Goal: Navigation & Orientation: Find specific page/section

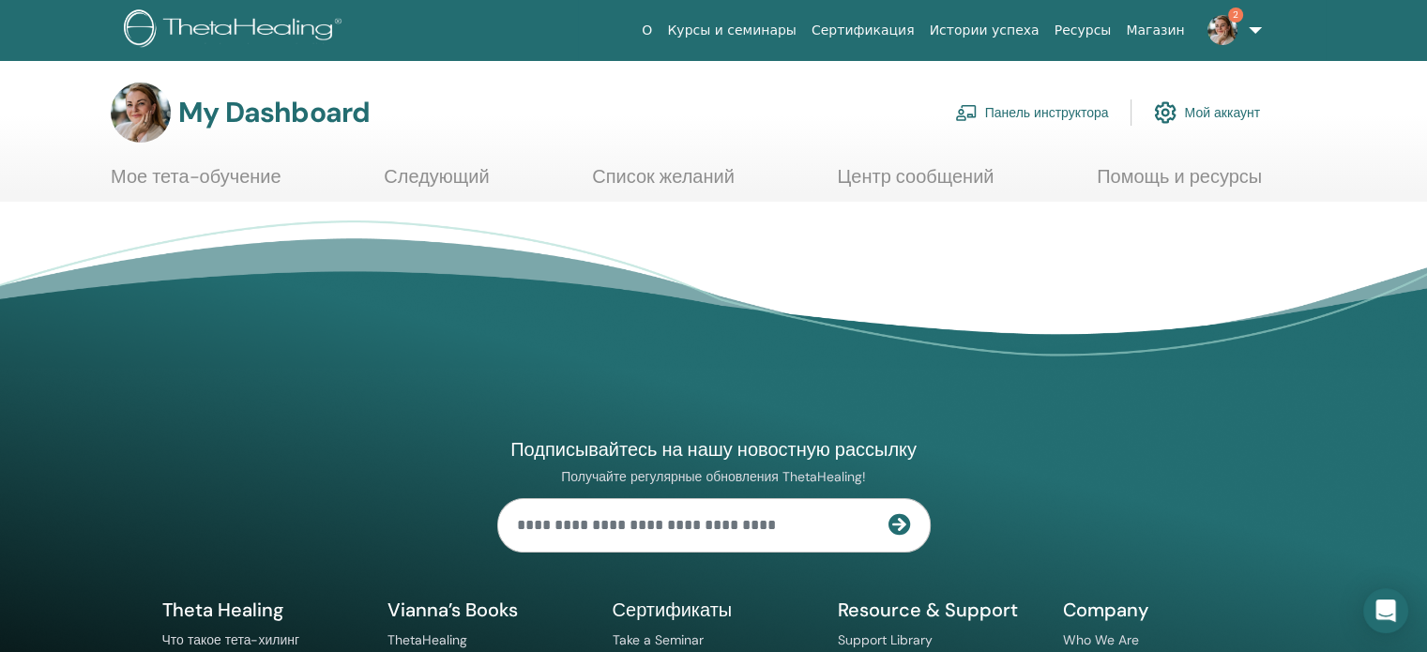
click at [687, 525] on input "text" at bounding box center [693, 525] width 390 height 53
type input "**********"
click at [899, 527] on icon at bounding box center [900, 524] width 23 height 23
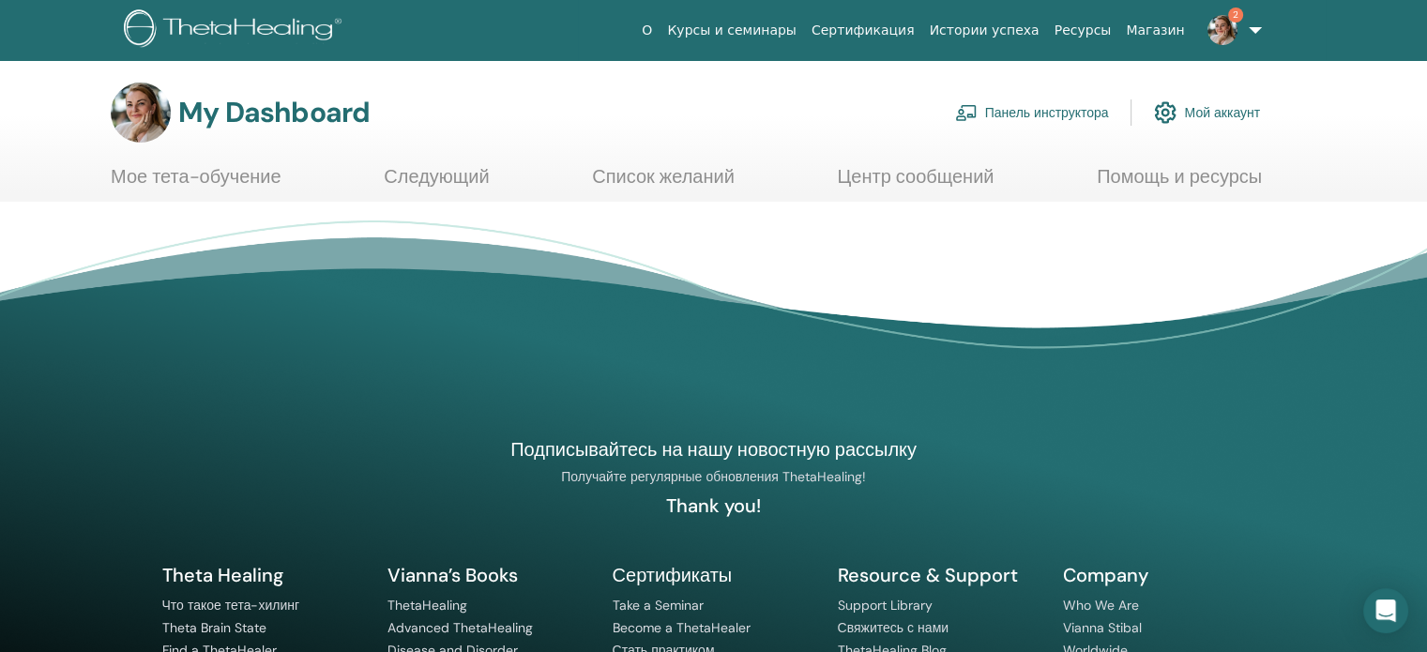
click at [215, 168] on link "Мое тета-обучение" at bounding box center [196, 183] width 171 height 37
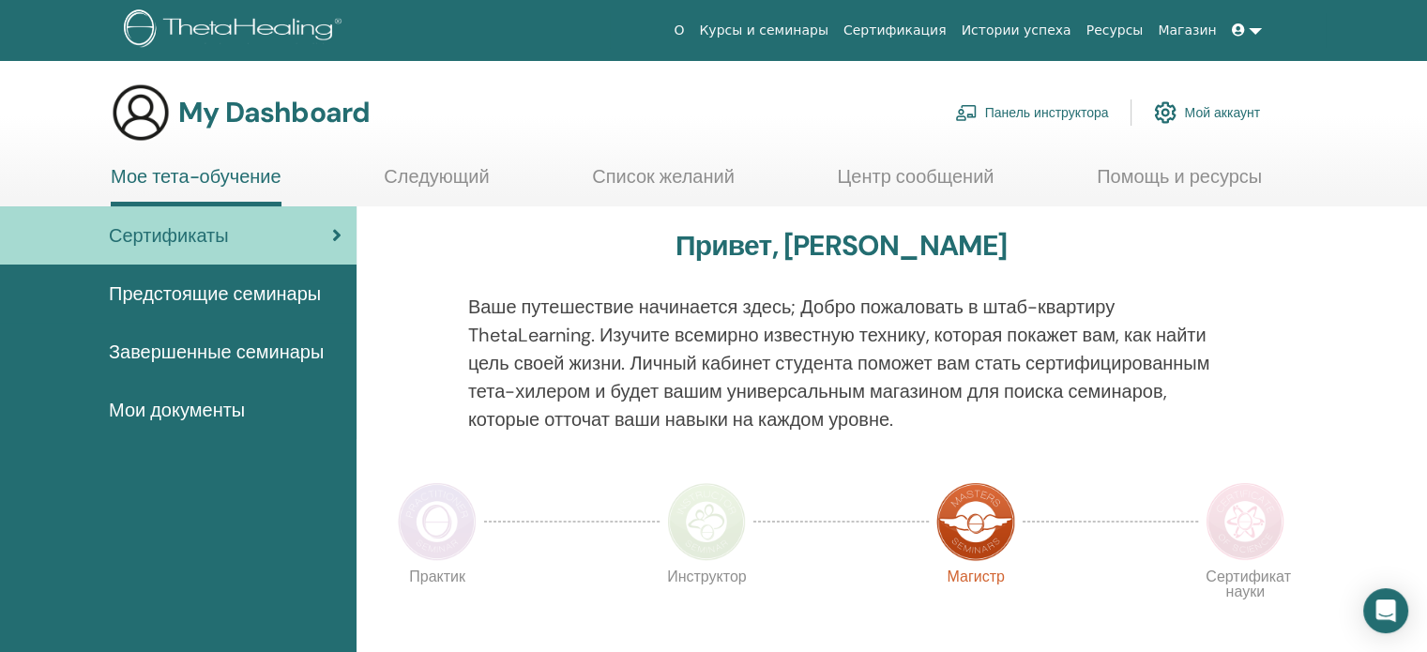
click at [200, 296] on span "Предстоящие семинары" at bounding box center [215, 294] width 212 height 28
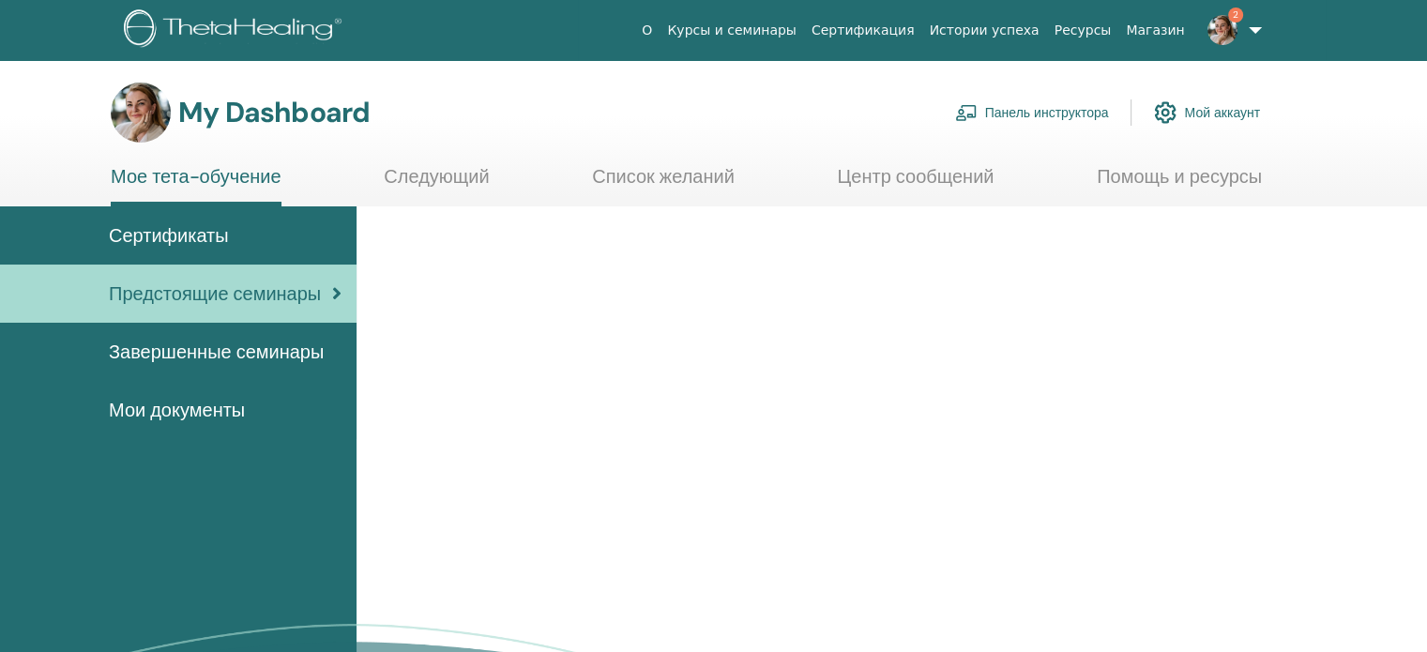
click at [187, 350] on span "Завершенные семинары" at bounding box center [216, 352] width 215 height 28
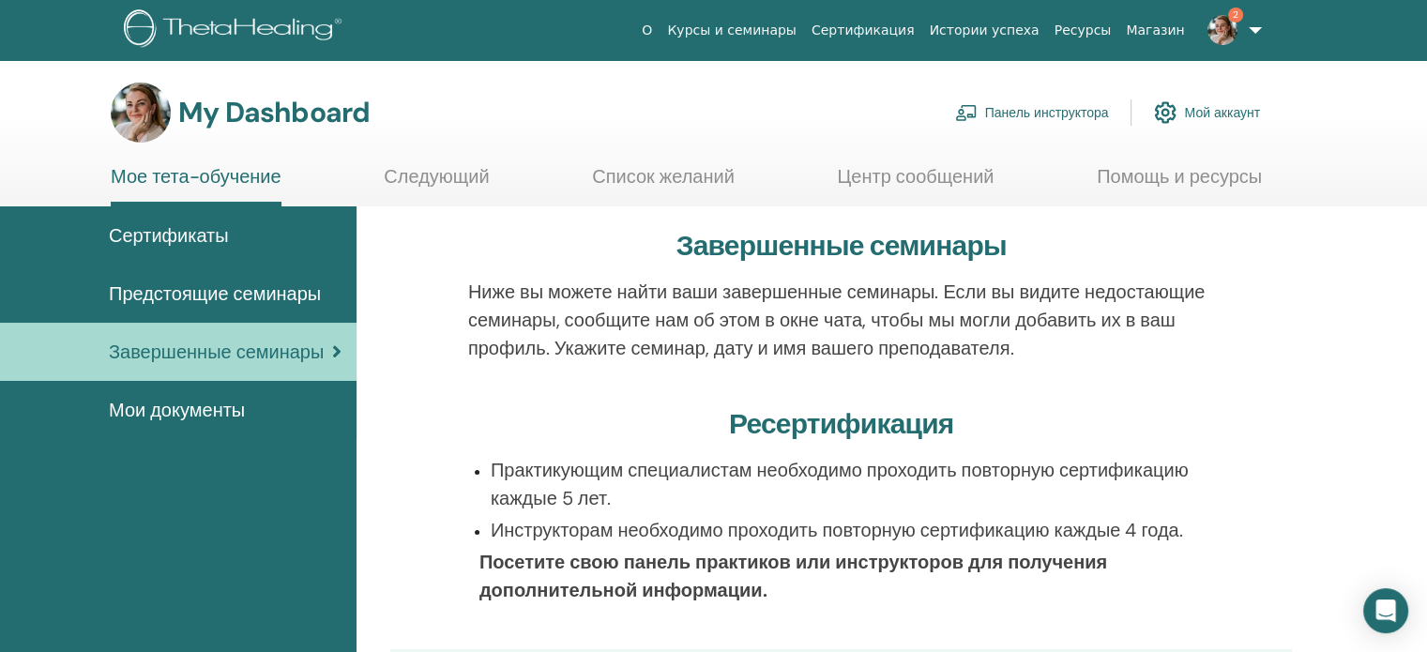
click at [185, 405] on span "Мои документы" at bounding box center [177, 410] width 136 height 28
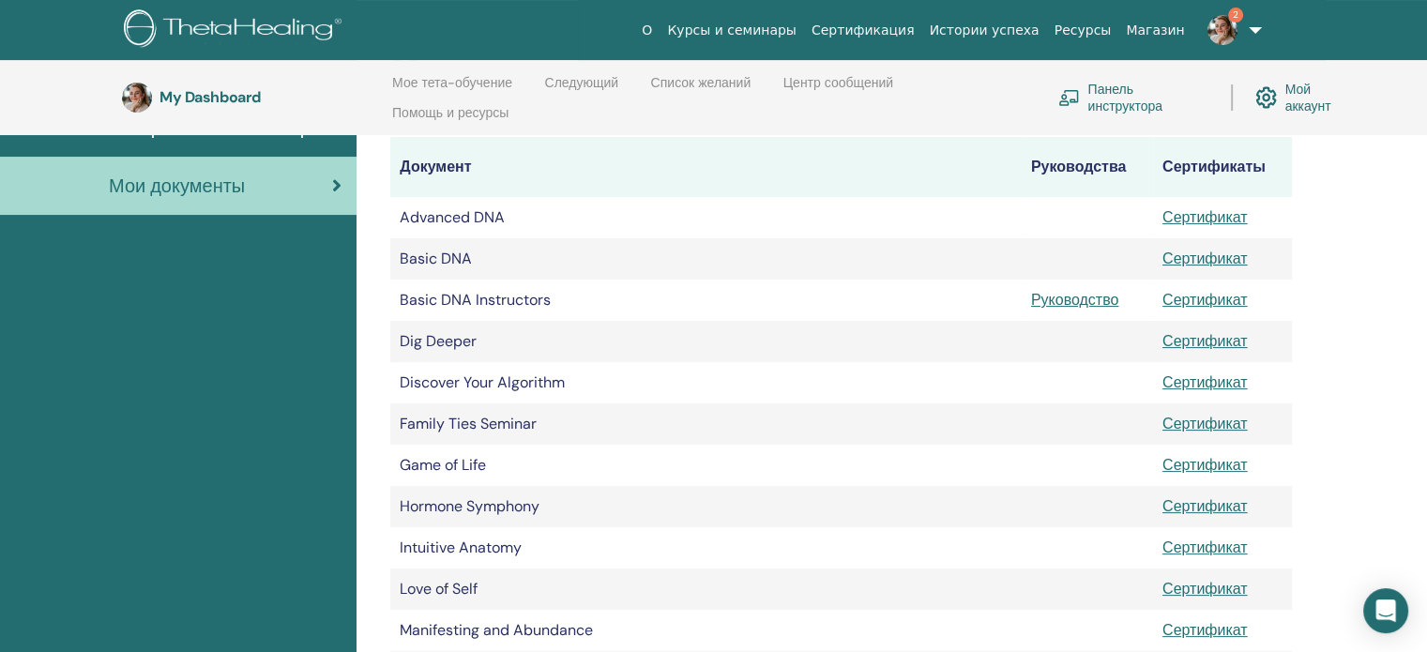
scroll to position [263, 0]
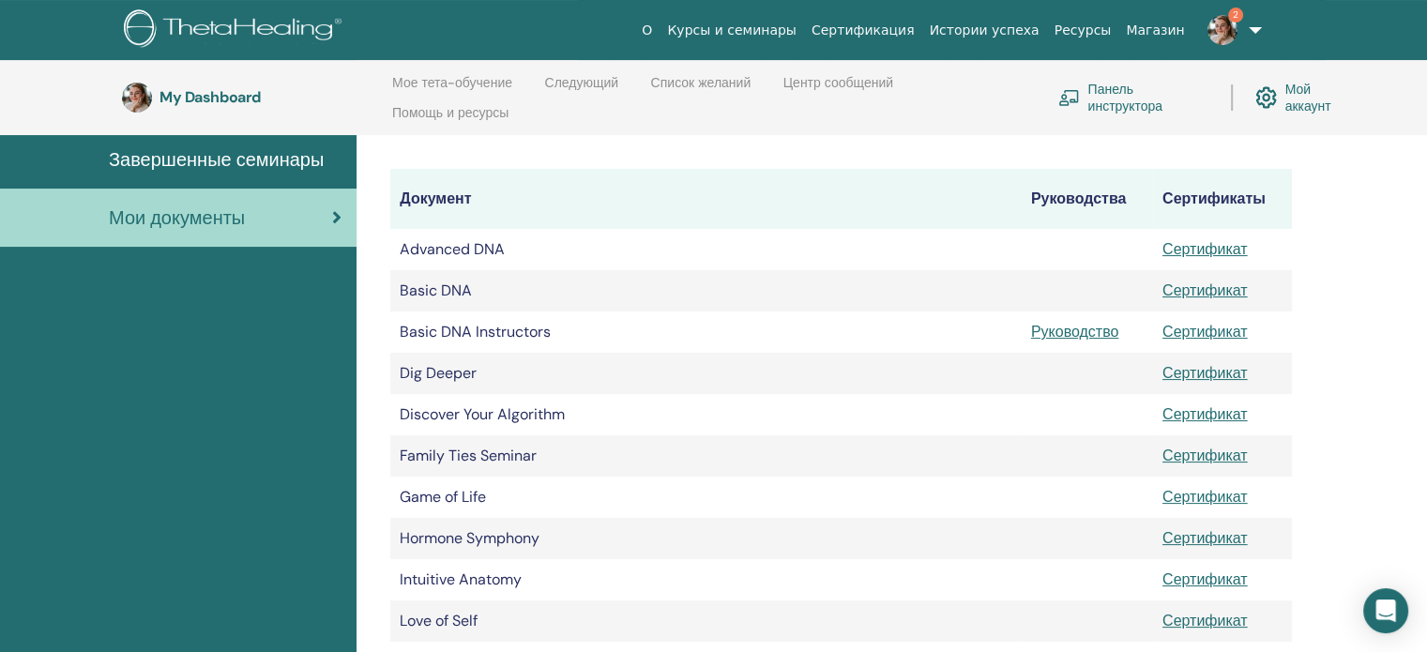
click at [567, 77] on link "Следующий" at bounding box center [581, 90] width 74 height 30
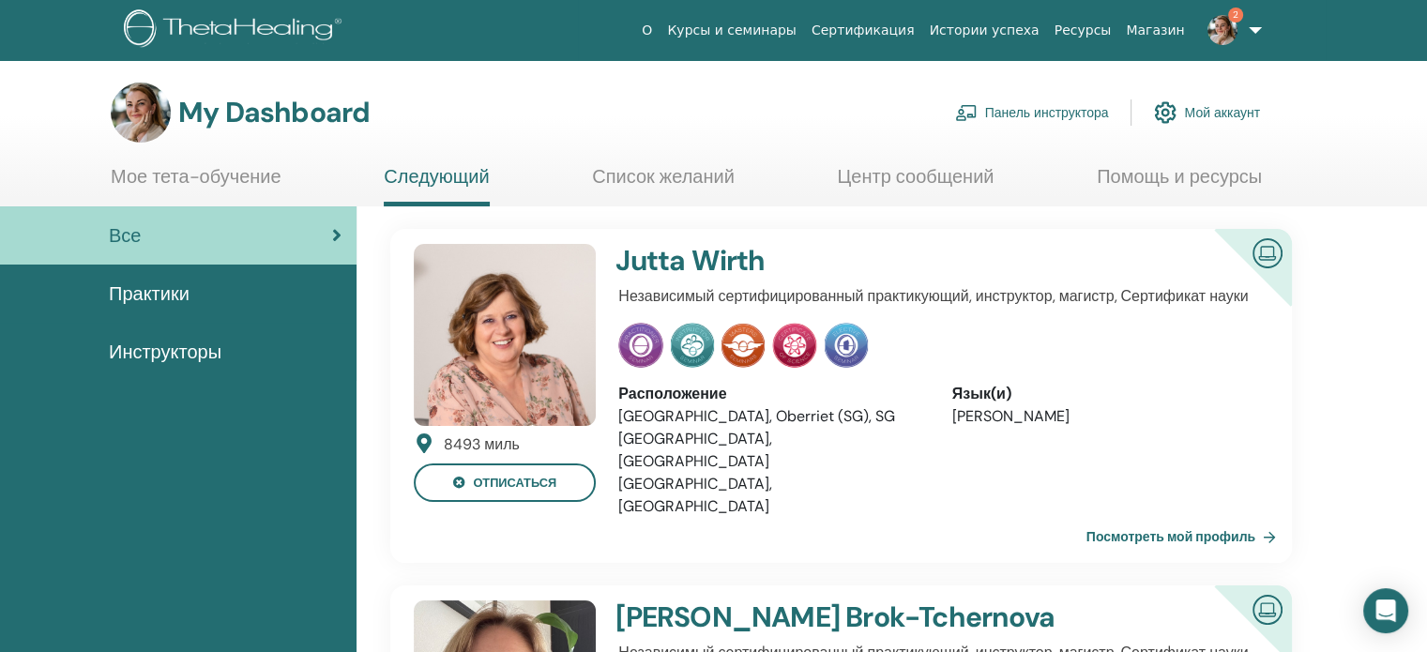
click at [145, 292] on span "Практики" at bounding box center [149, 294] width 81 height 28
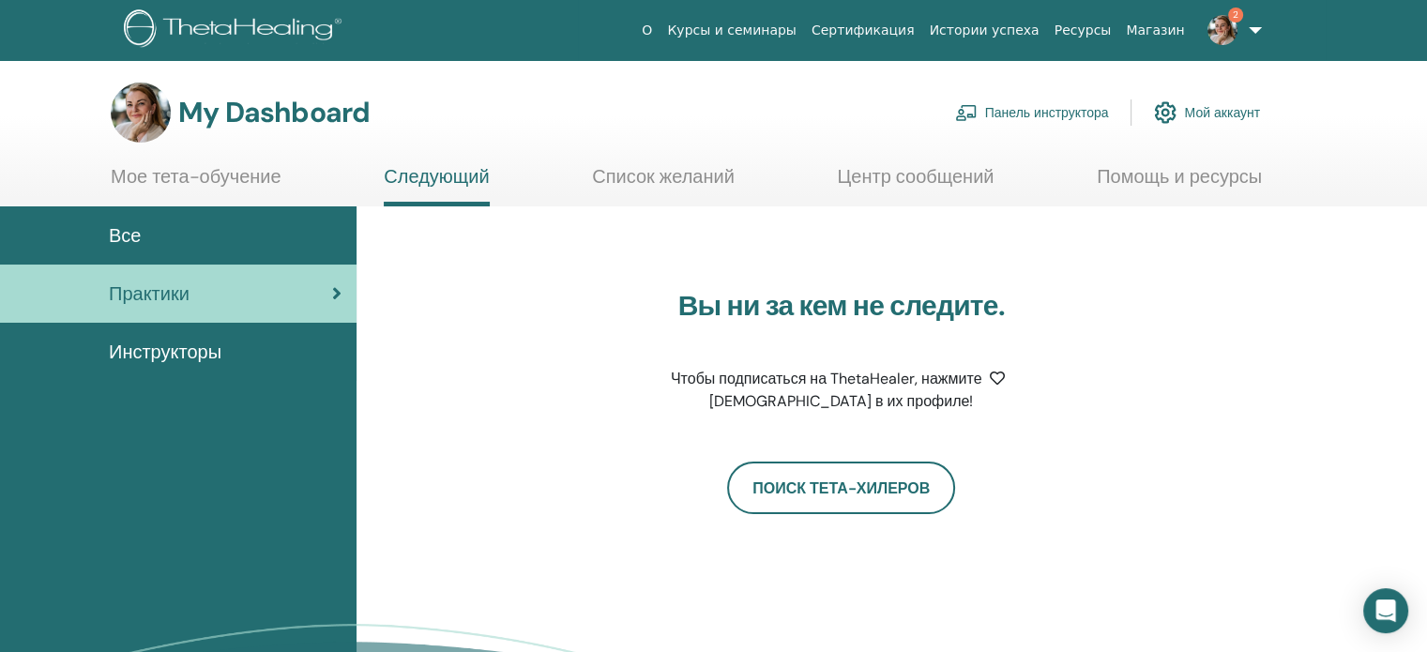
click at [1051, 114] on link "Панель инструктора" at bounding box center [1032, 112] width 154 height 41
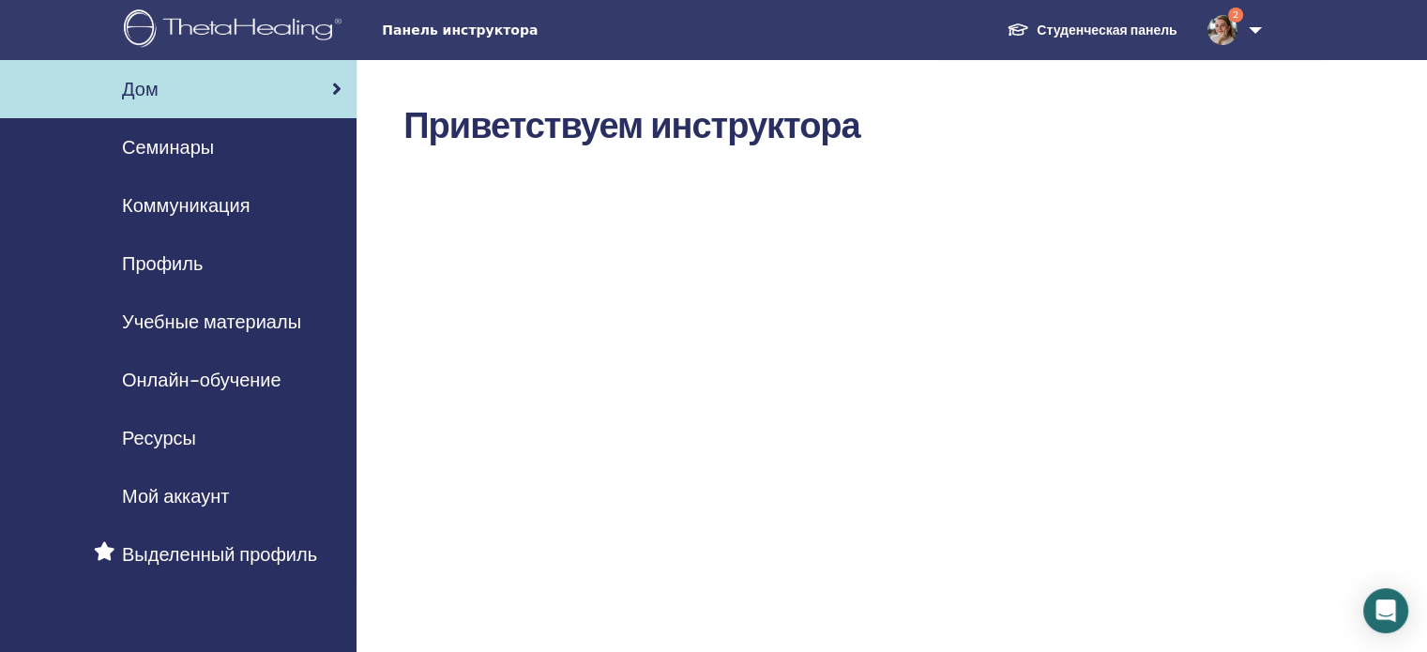
click at [203, 150] on span "Семинары" at bounding box center [168, 147] width 92 height 28
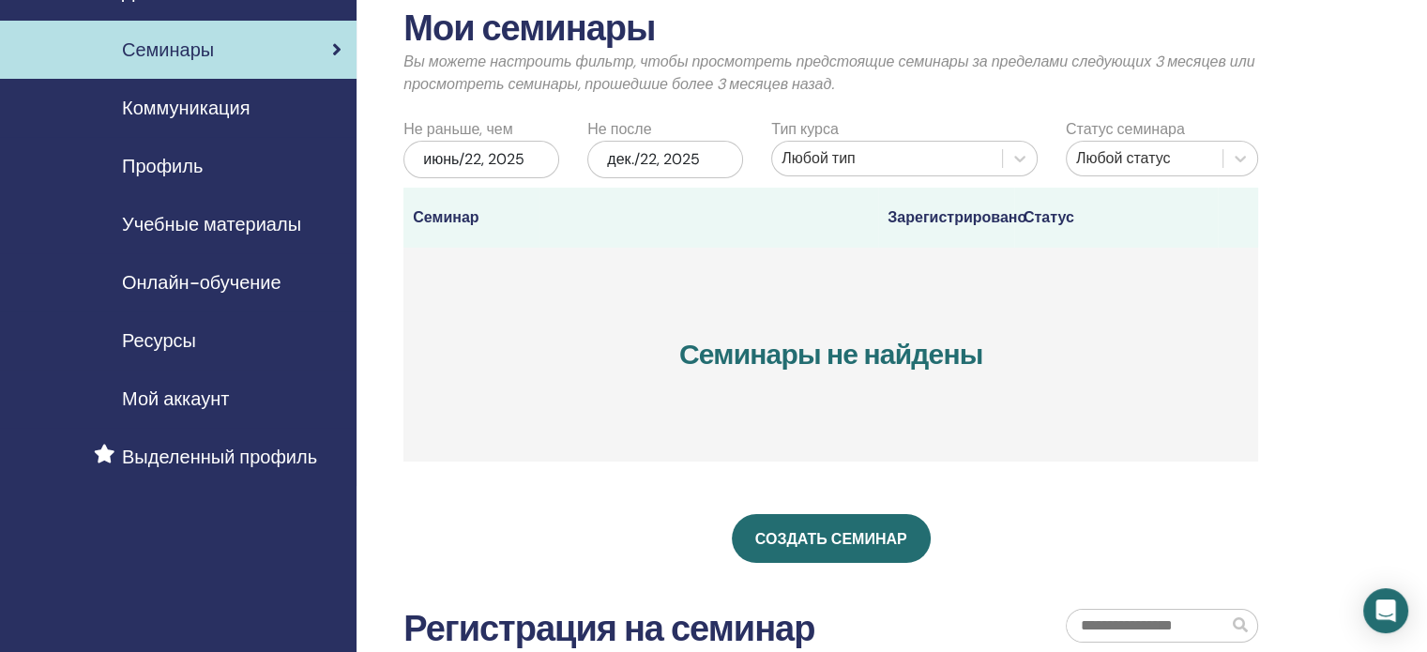
scroll to position [94, 0]
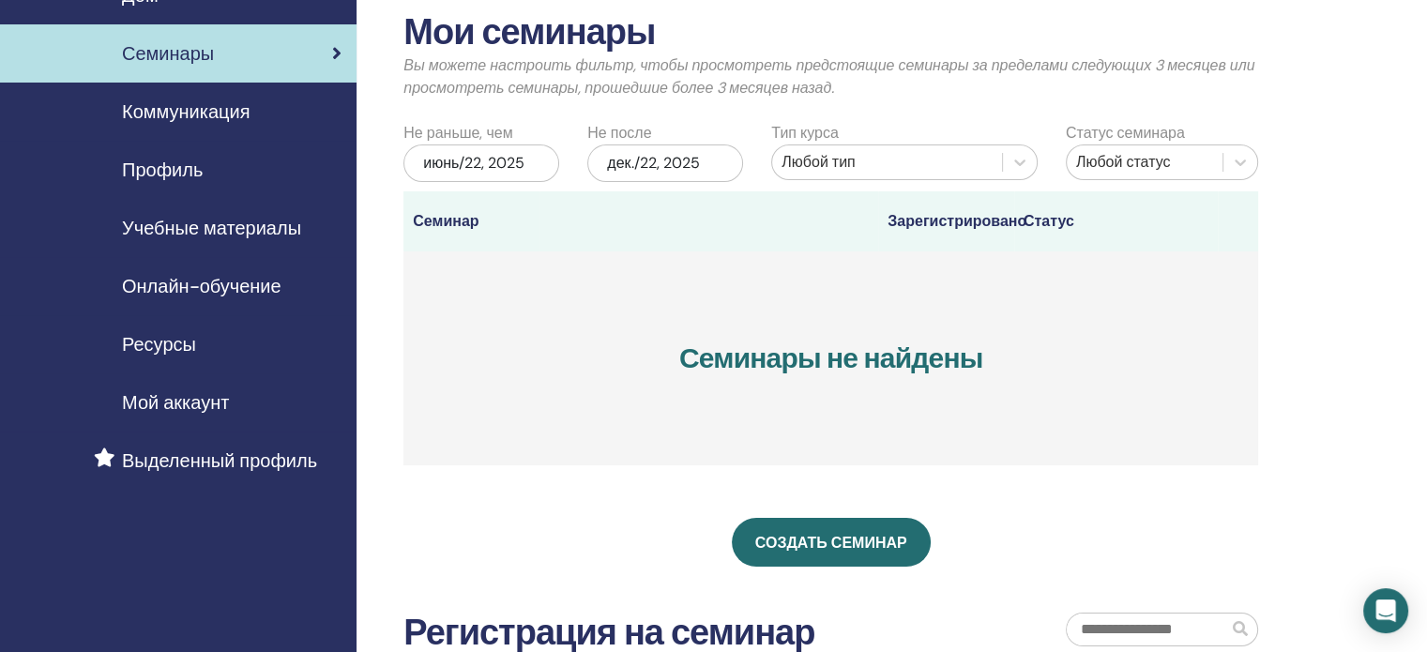
click at [206, 113] on span "Коммуникация" at bounding box center [186, 112] width 128 height 28
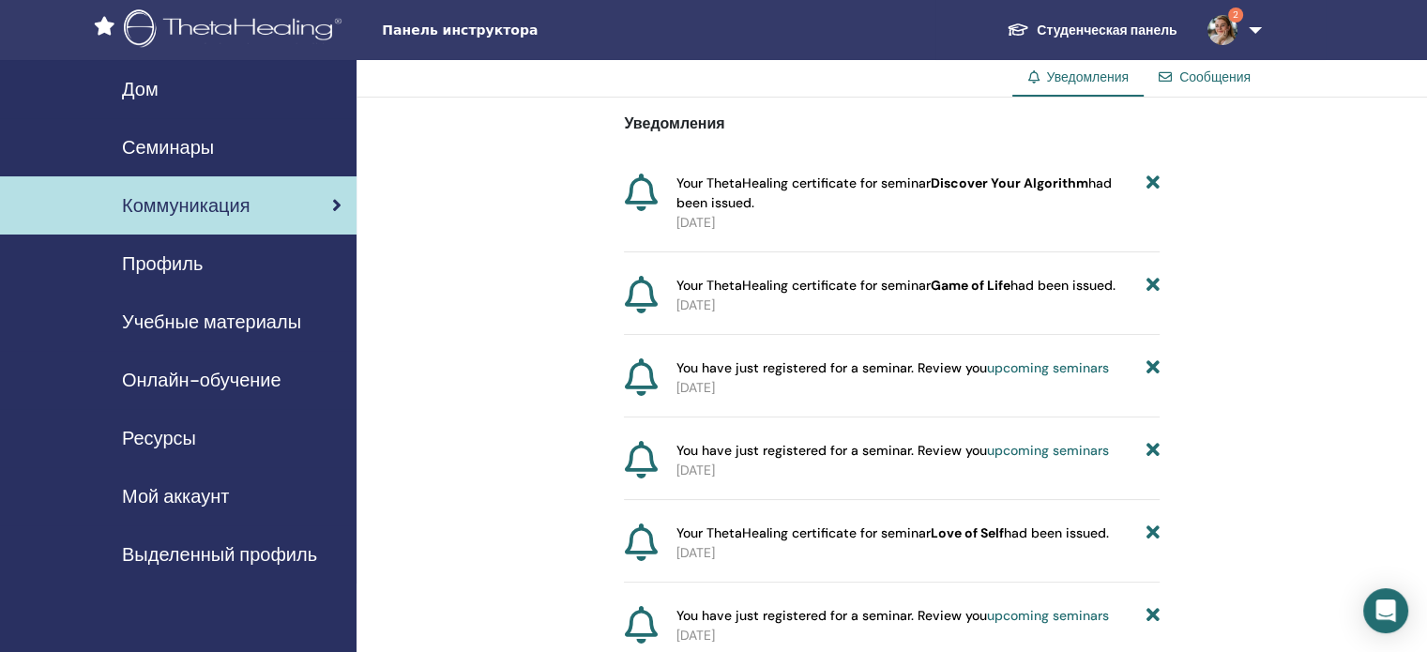
click at [157, 264] on span "Профиль" at bounding box center [162, 264] width 81 height 28
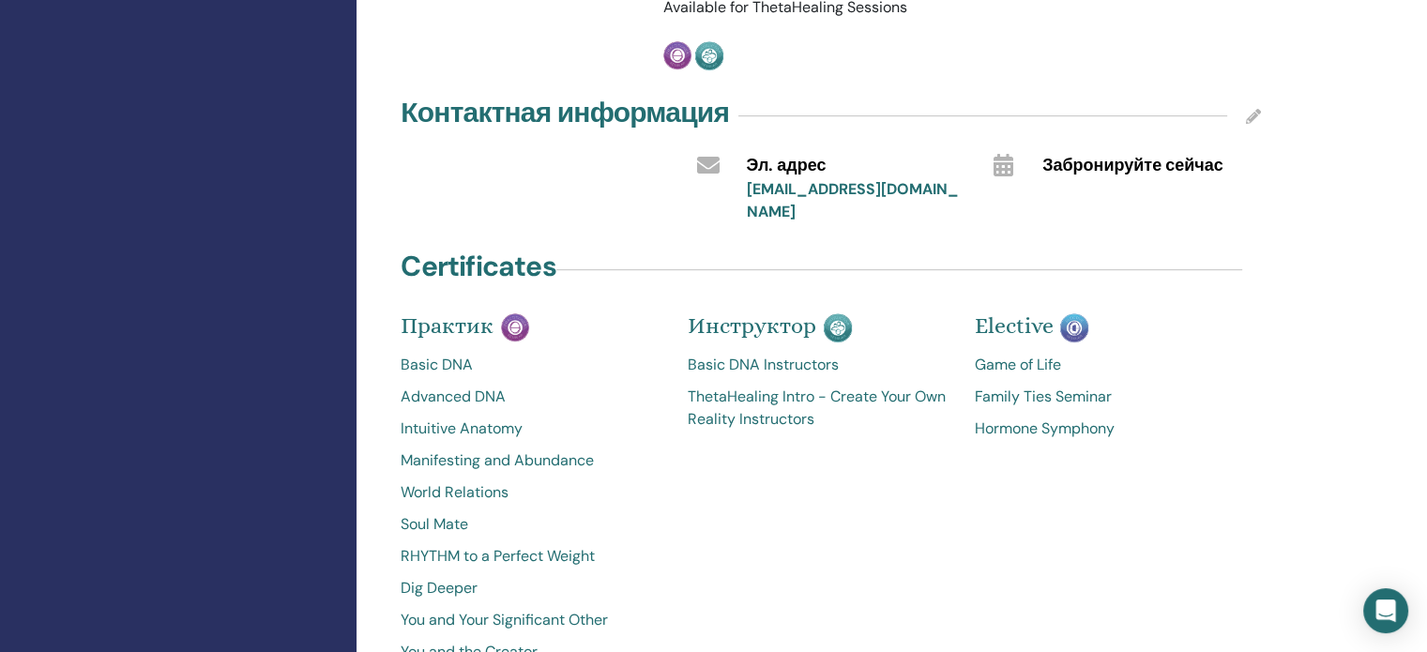
scroll to position [845, 0]
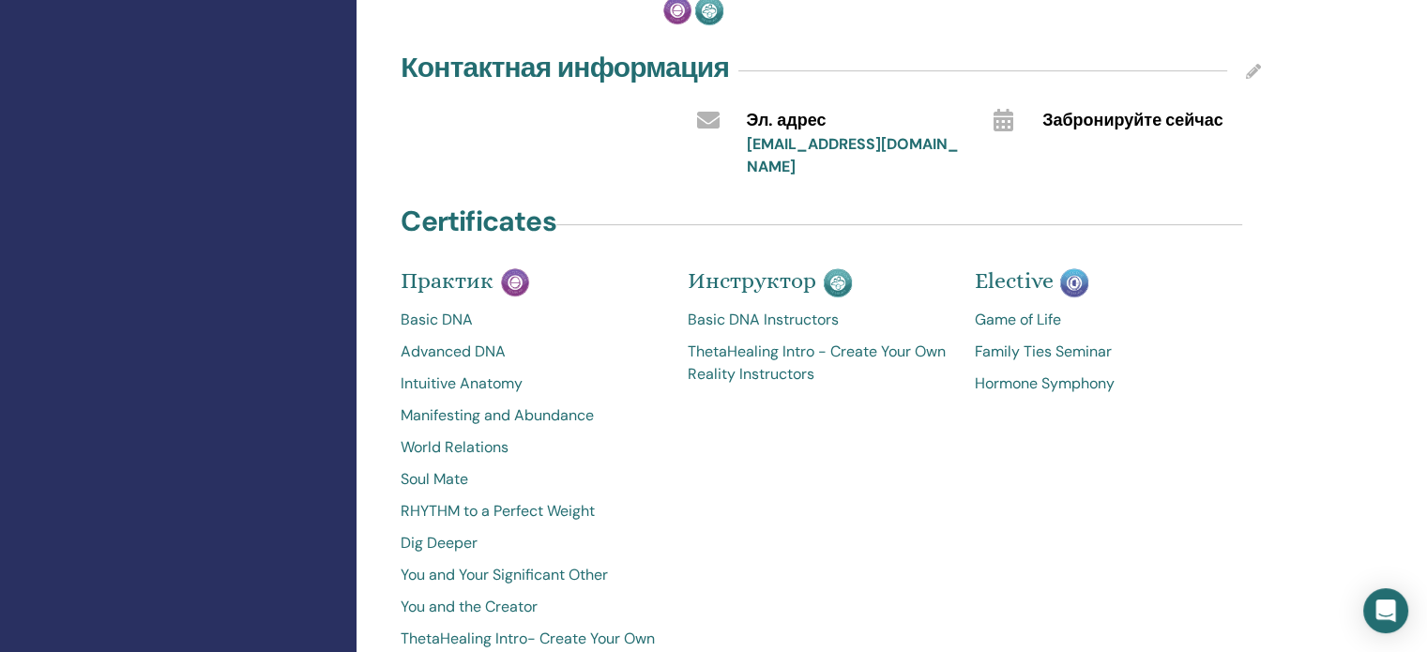
click at [738, 309] on link "Basic DNA Instructors" at bounding box center [817, 320] width 259 height 23
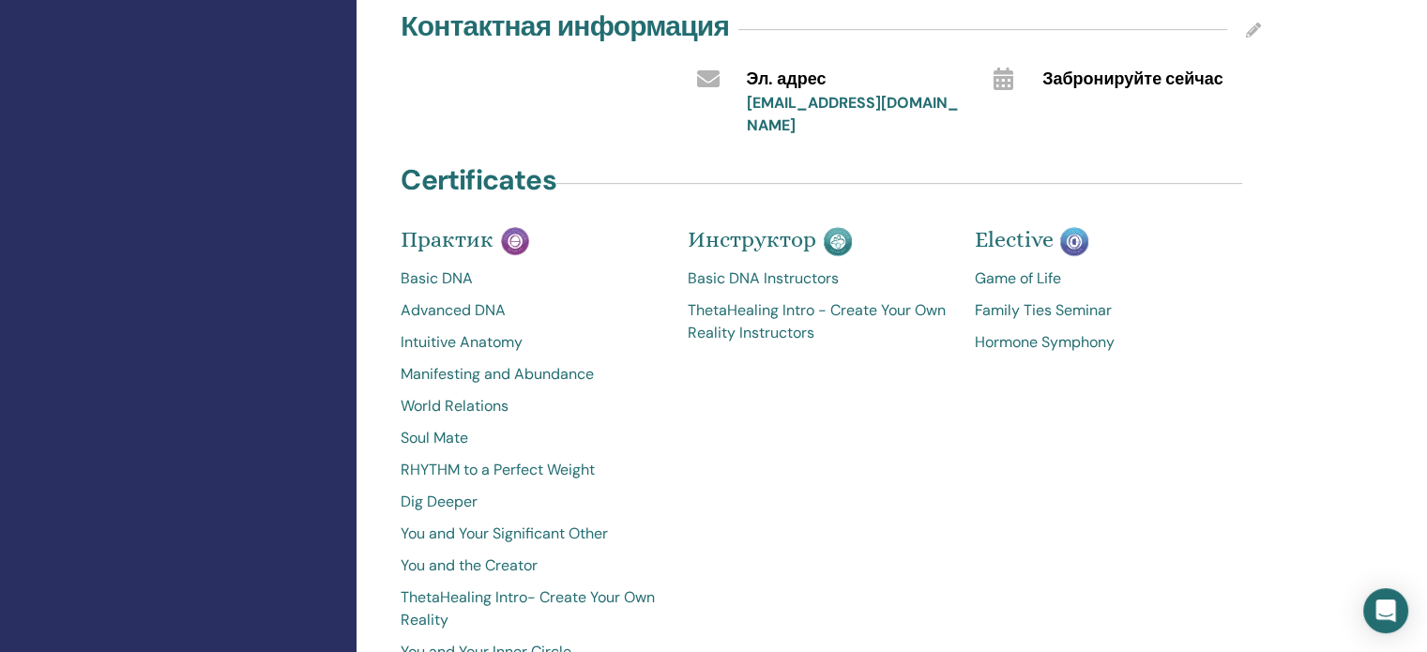
scroll to position [916, 0]
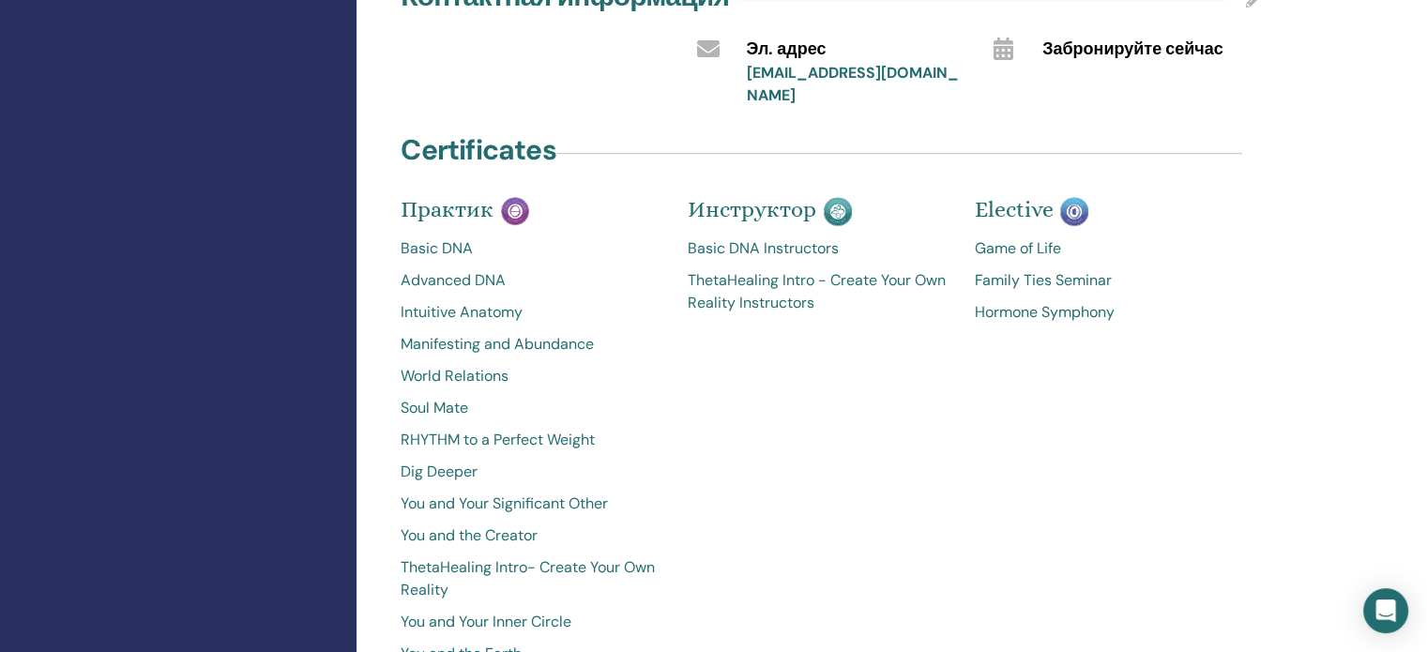
click at [736, 237] on link "Basic DNA Instructors" at bounding box center [817, 248] width 259 height 23
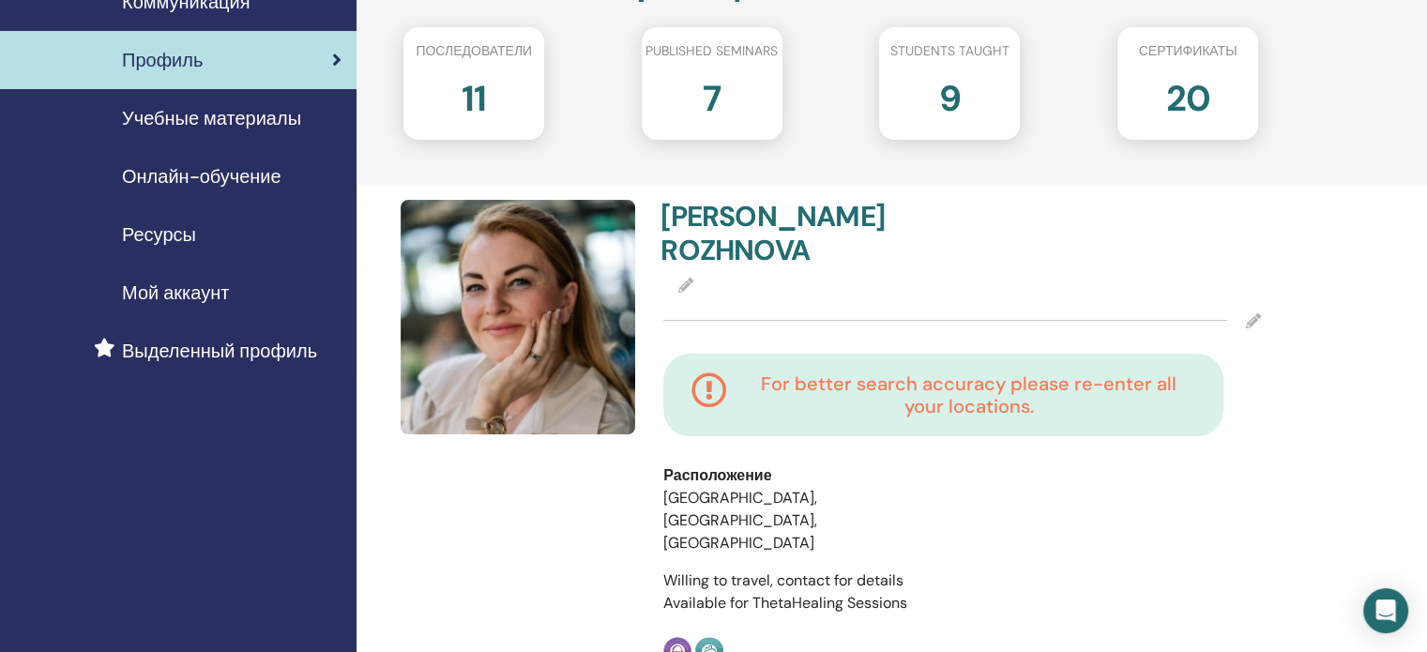
scroll to position [165, 0]
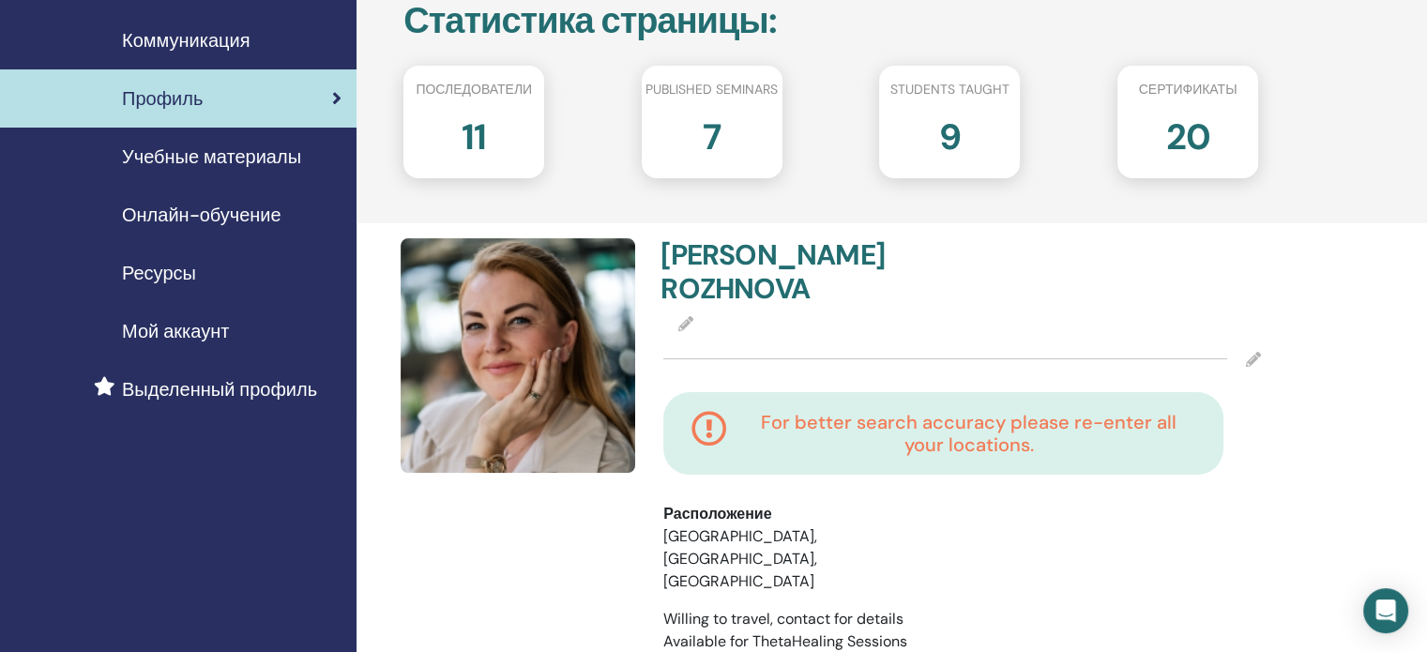
click at [214, 387] on span "Выделенный профиль" at bounding box center [219, 389] width 195 height 28
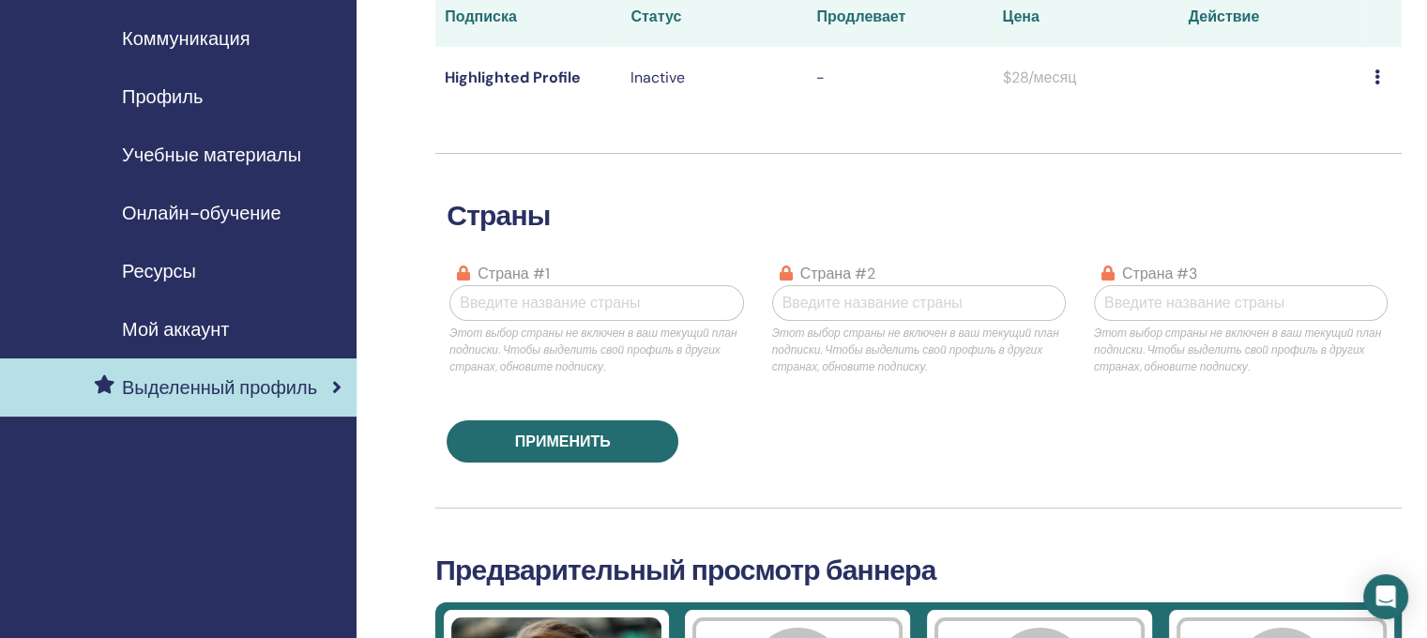
scroll to position [94, 0]
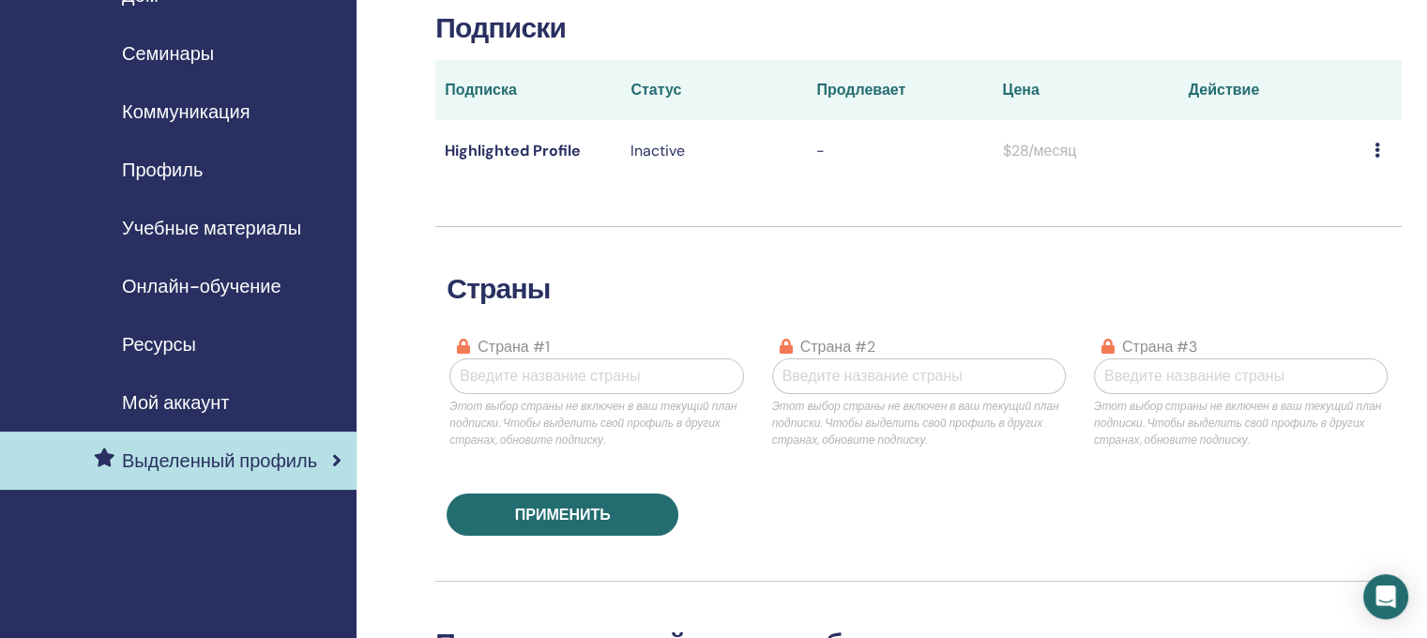
click at [153, 344] on span "Ресурсы" at bounding box center [159, 344] width 74 height 28
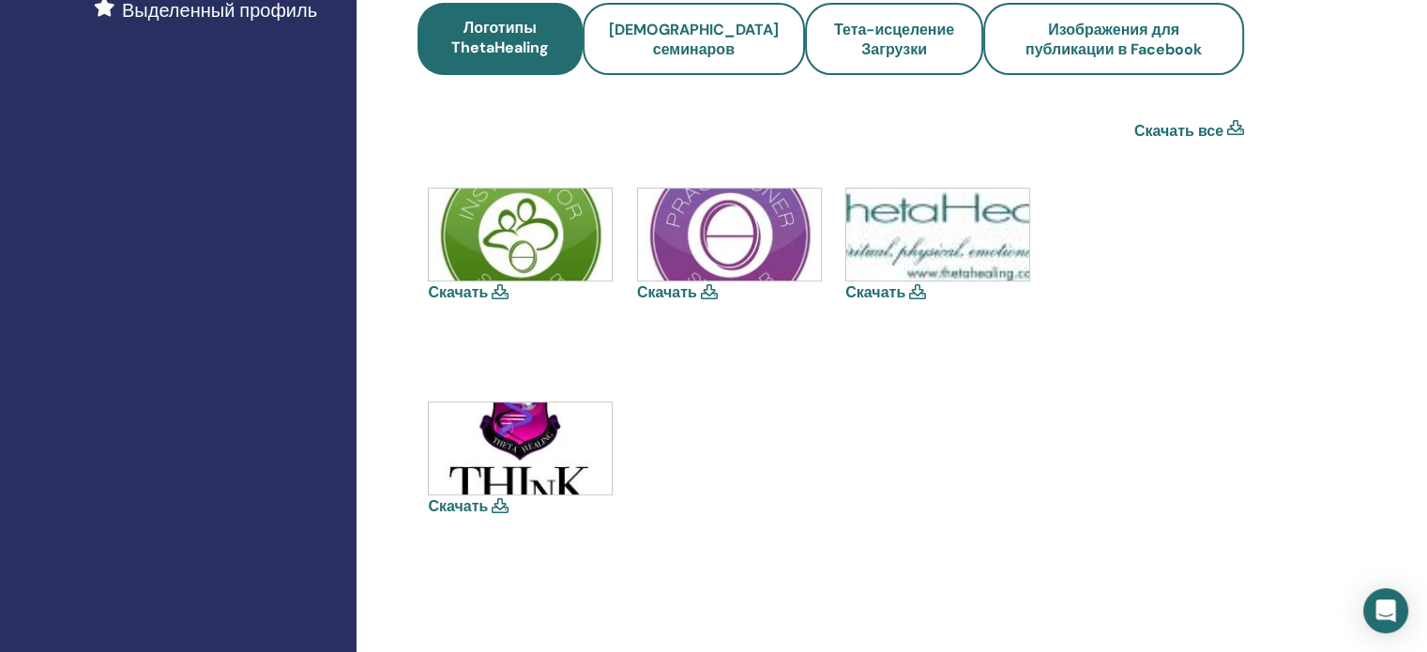
scroll to position [563, 0]
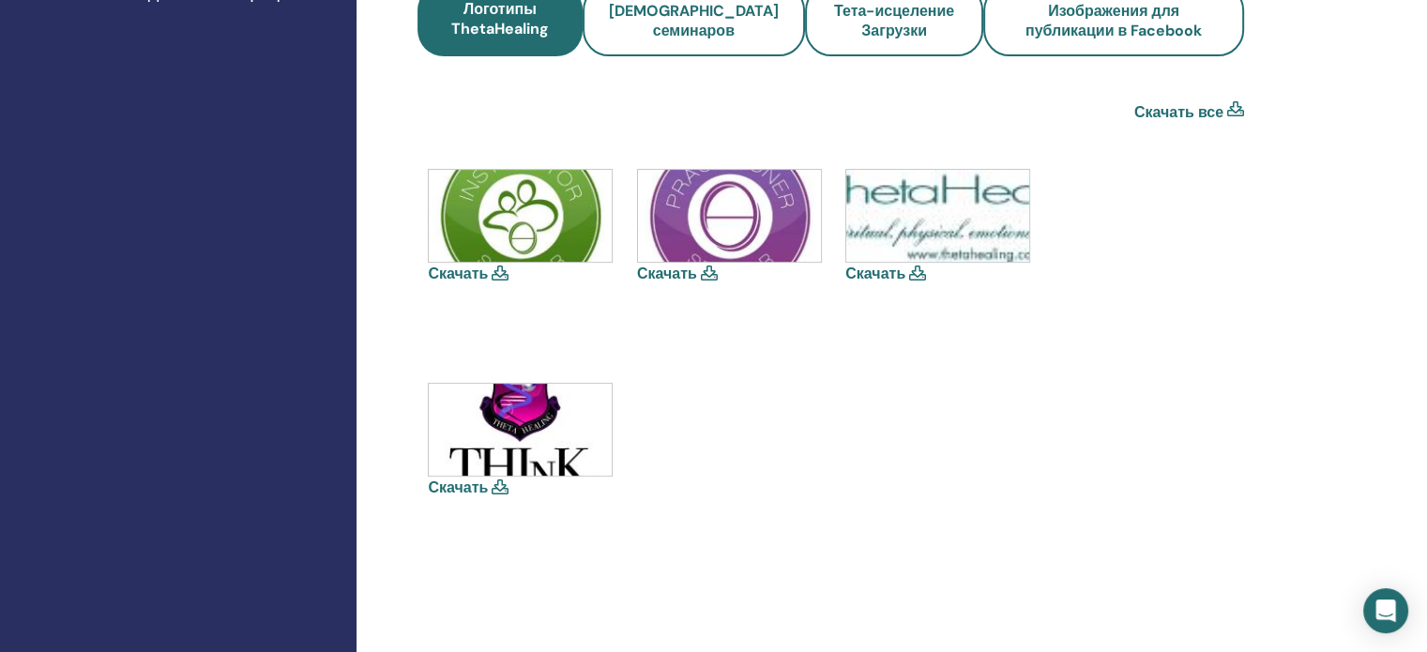
click at [487, 434] on img at bounding box center [520, 430] width 183 height 92
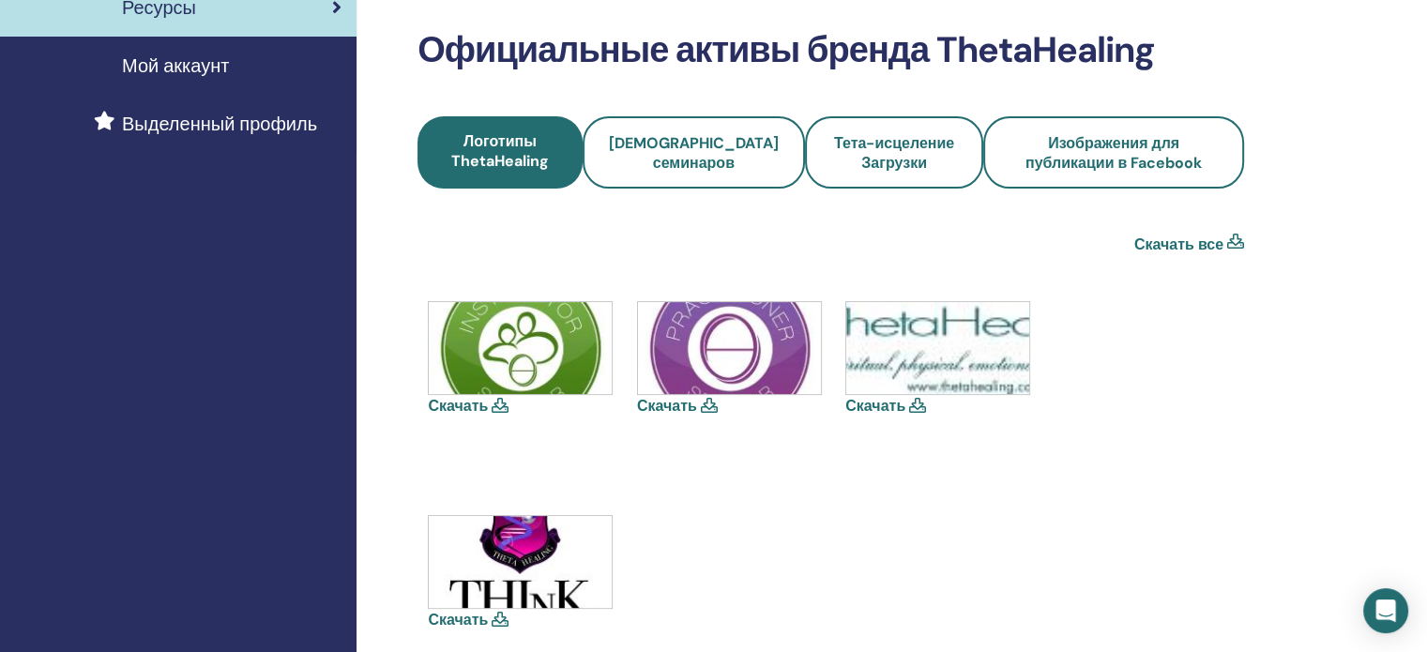
scroll to position [375, 0]
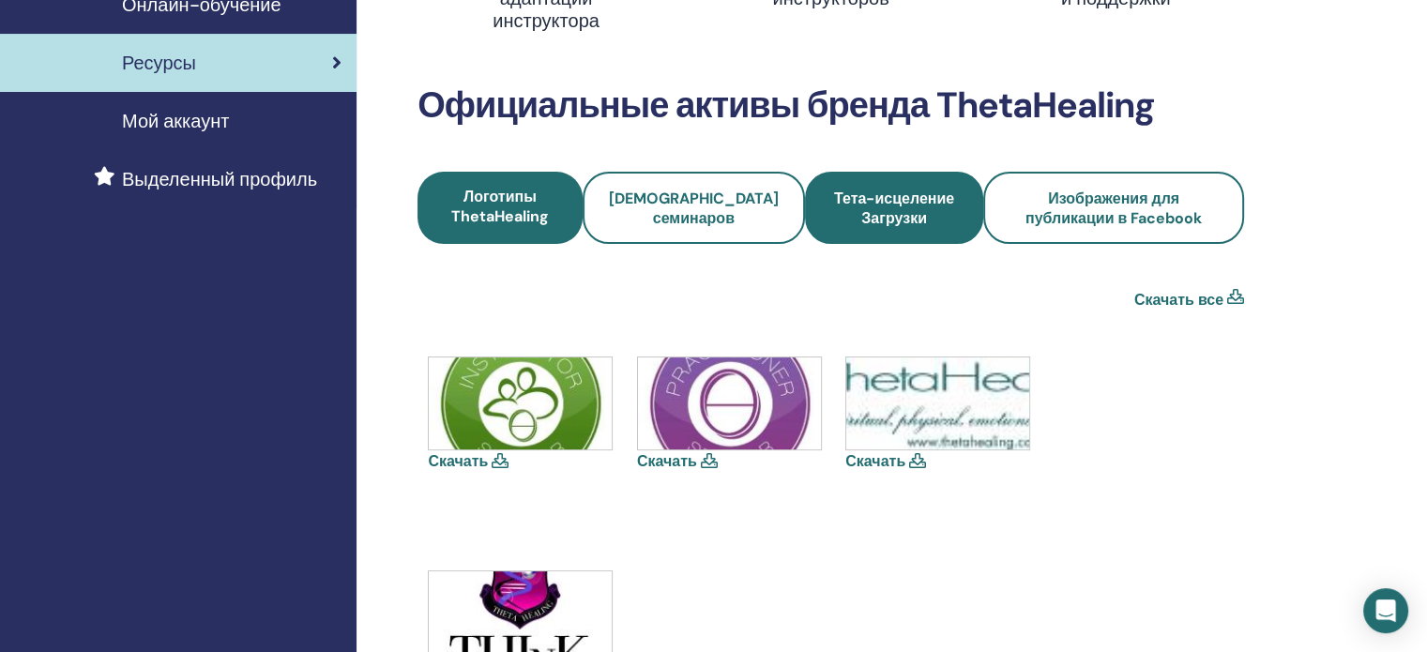
click at [836, 202] on span "Тета-исцеление Загрузки" at bounding box center [894, 208] width 128 height 39
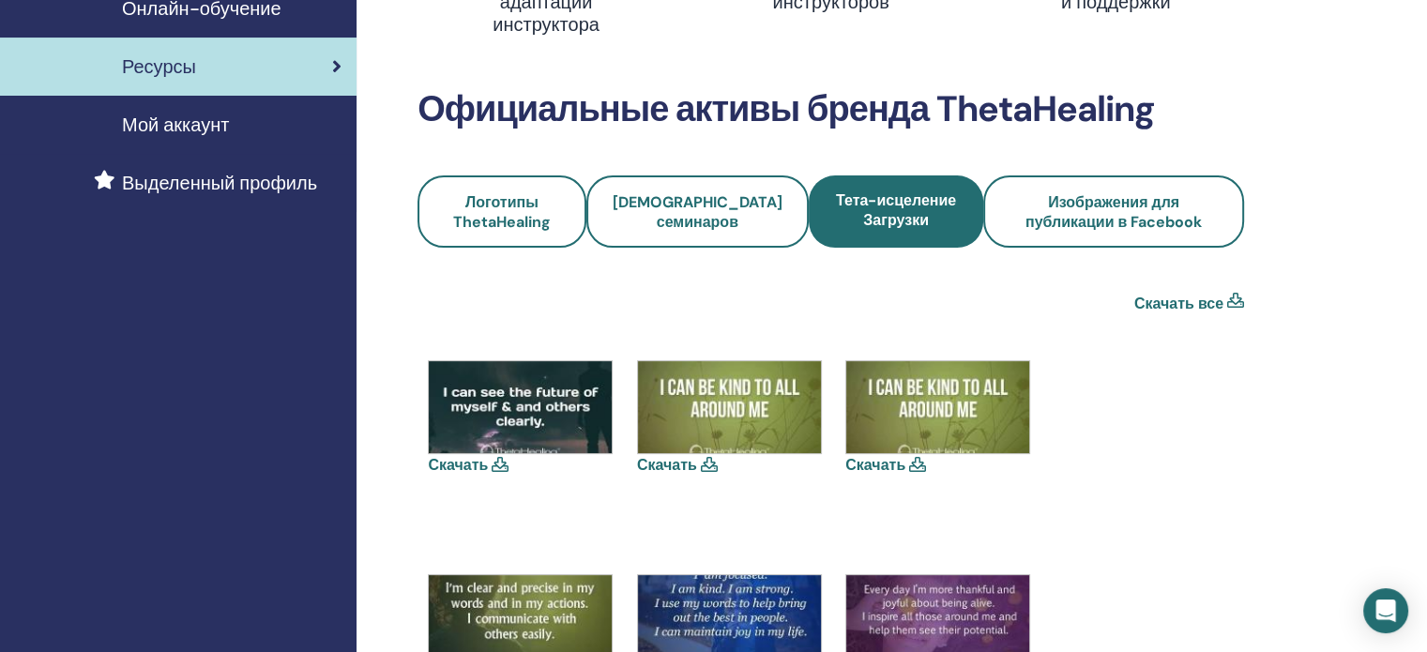
scroll to position [375, 0]
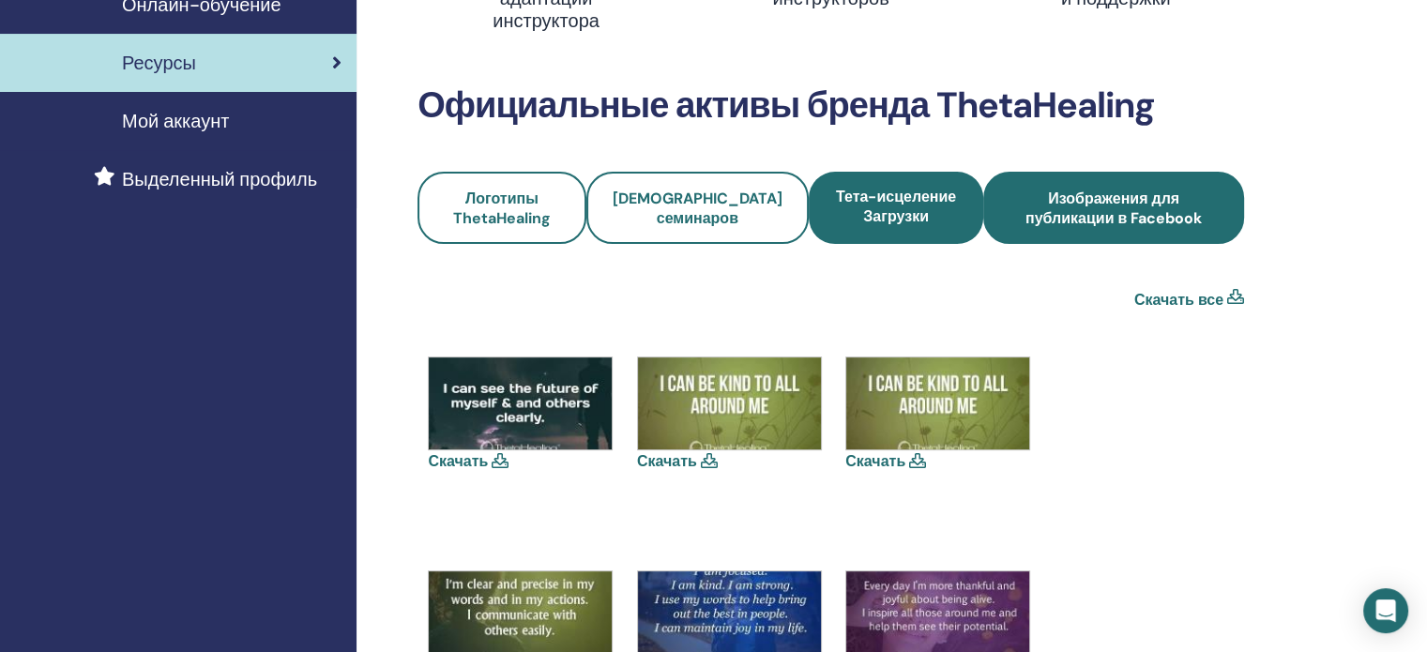
click at [1009, 202] on span "Изображения для публикации в Facebook" at bounding box center [1114, 208] width 210 height 39
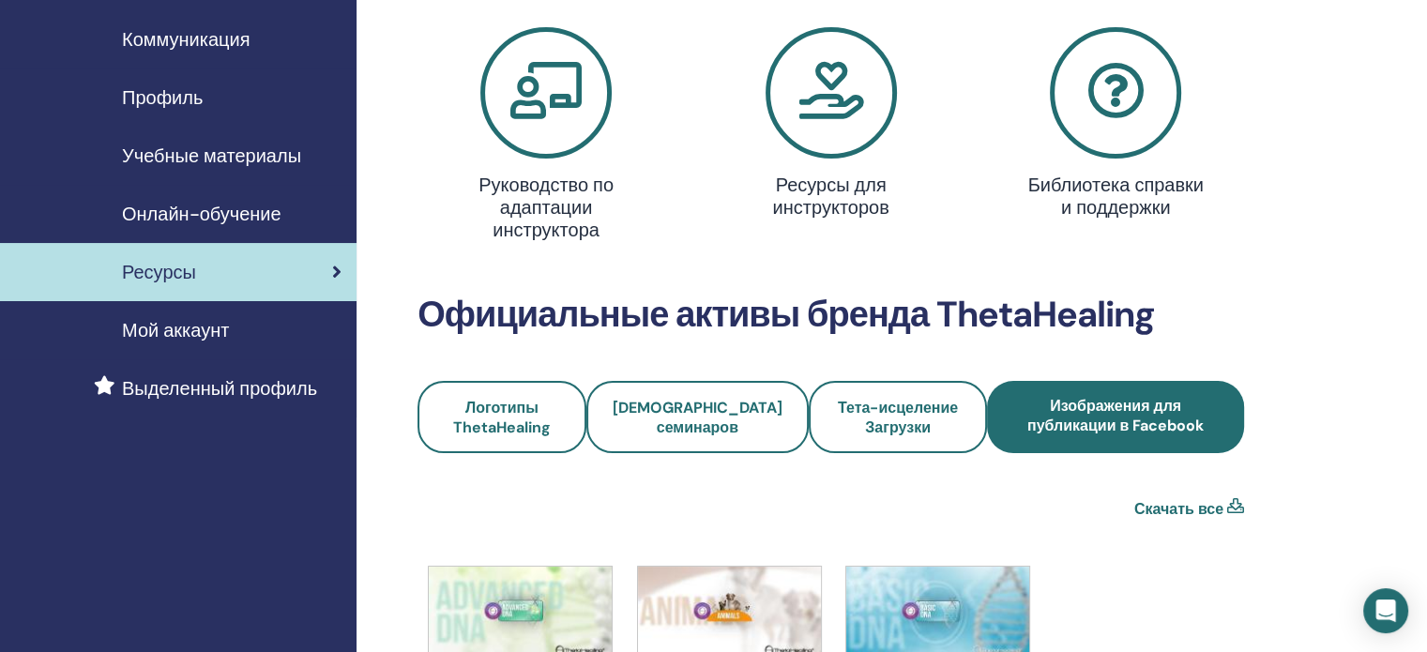
scroll to position [282, 0]
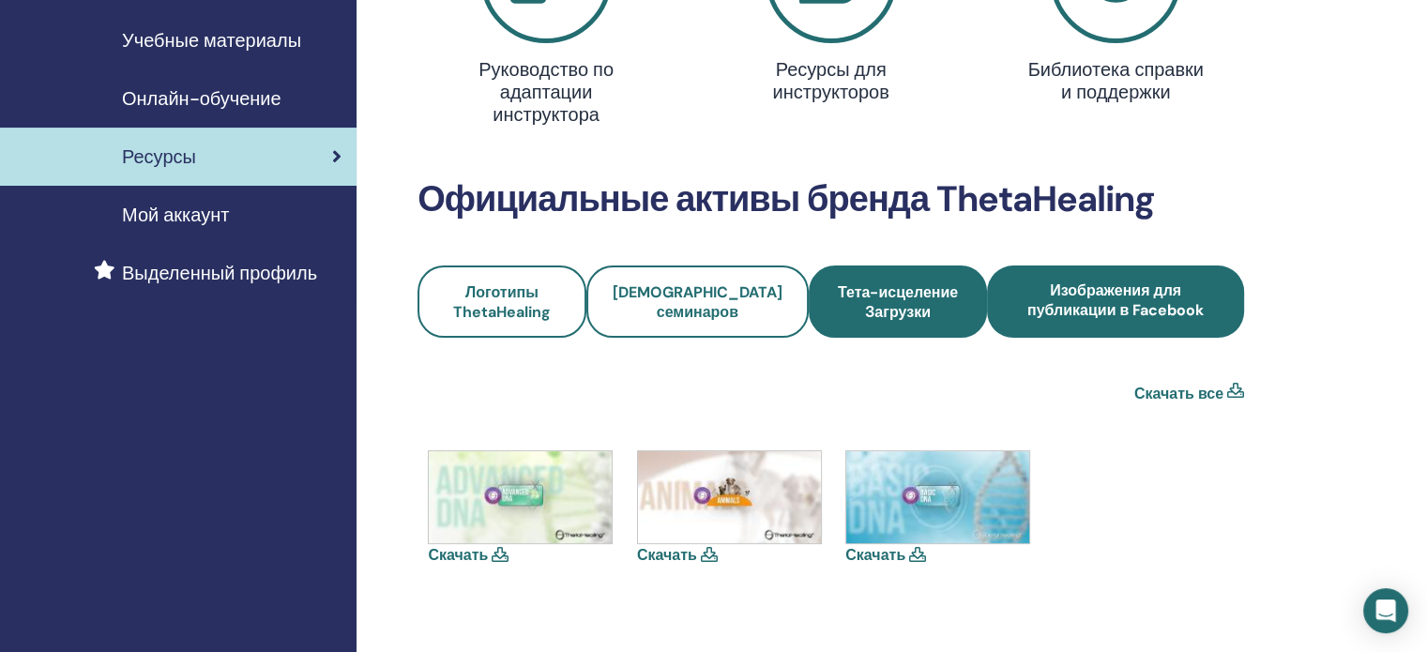
click at [856, 297] on span "Тета-исцеление Загрузки" at bounding box center [898, 301] width 128 height 39
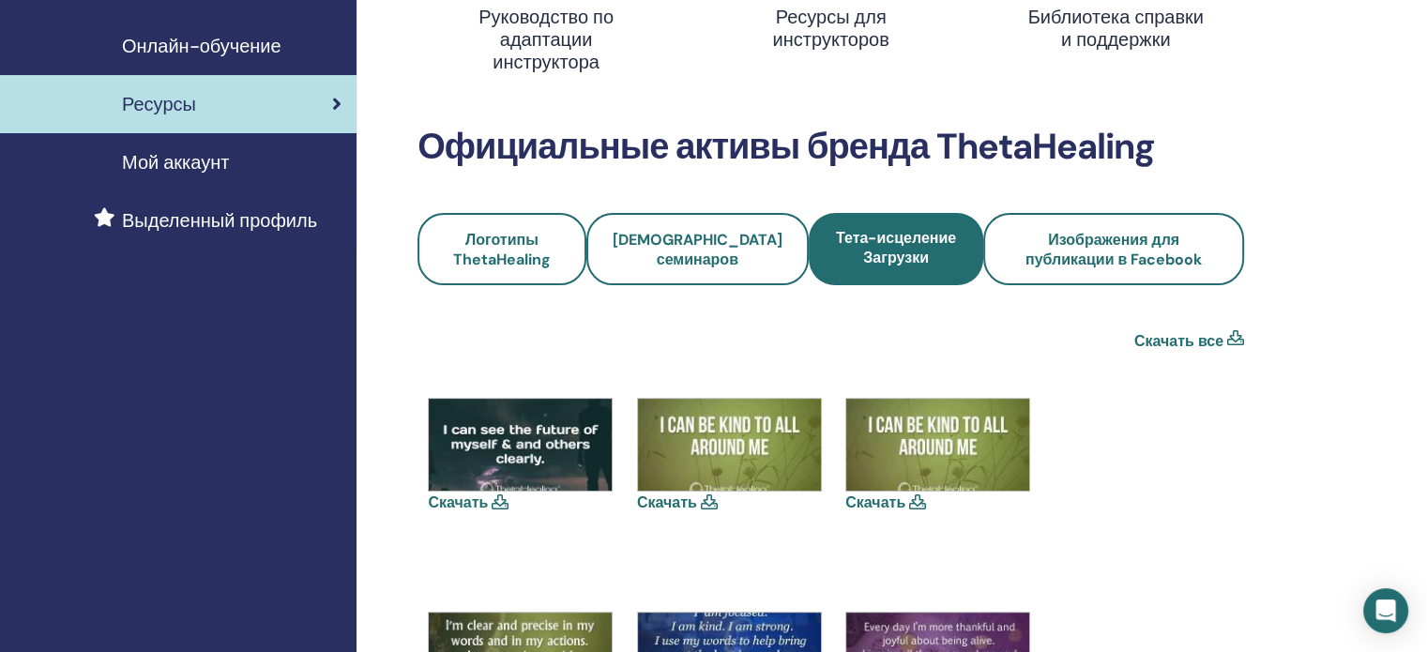
scroll to position [375, 0]
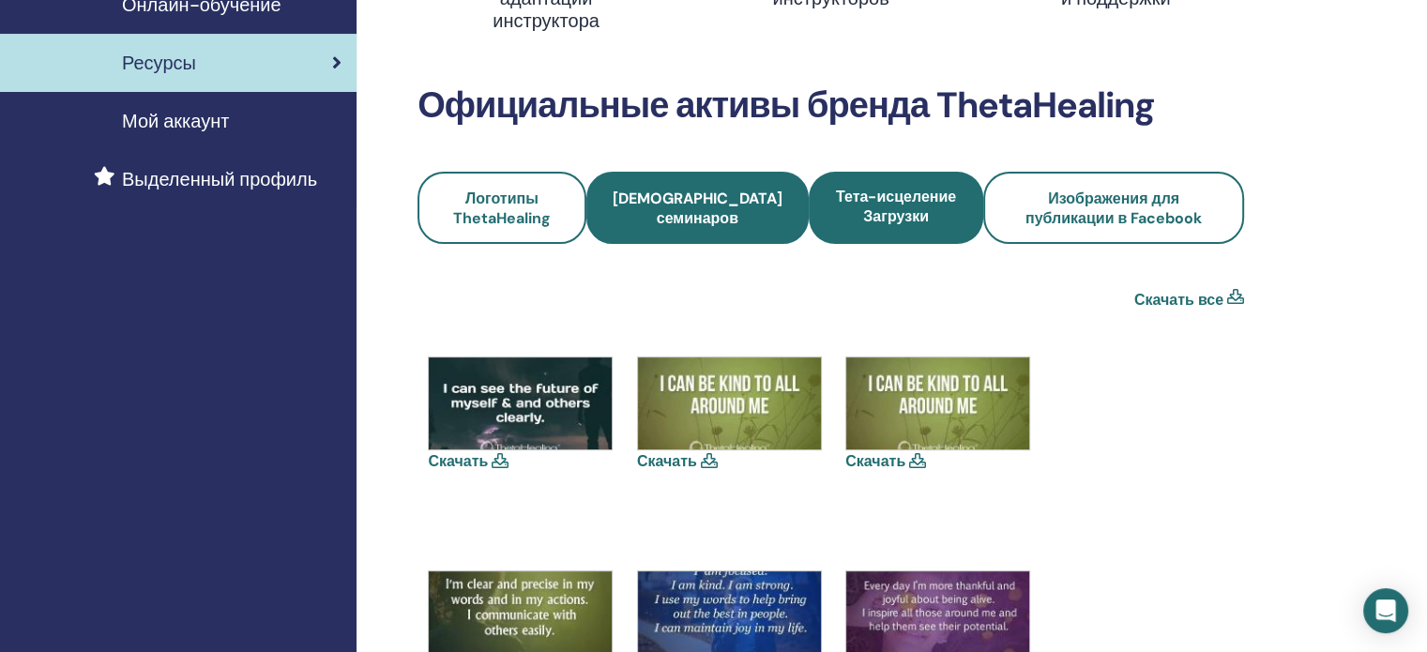
click at [706, 232] on link "[DEMOGRAPHIC_DATA] семинаров" at bounding box center [697, 208] width 223 height 72
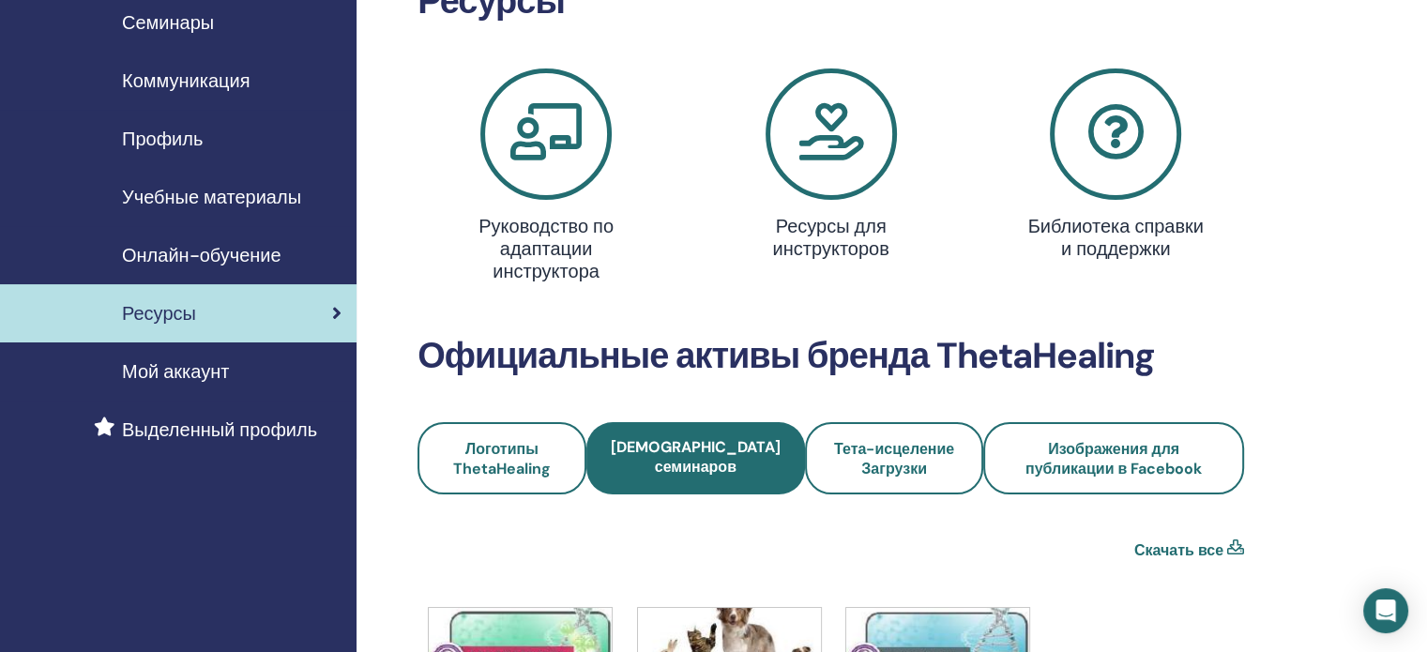
scroll to position [94, 0]
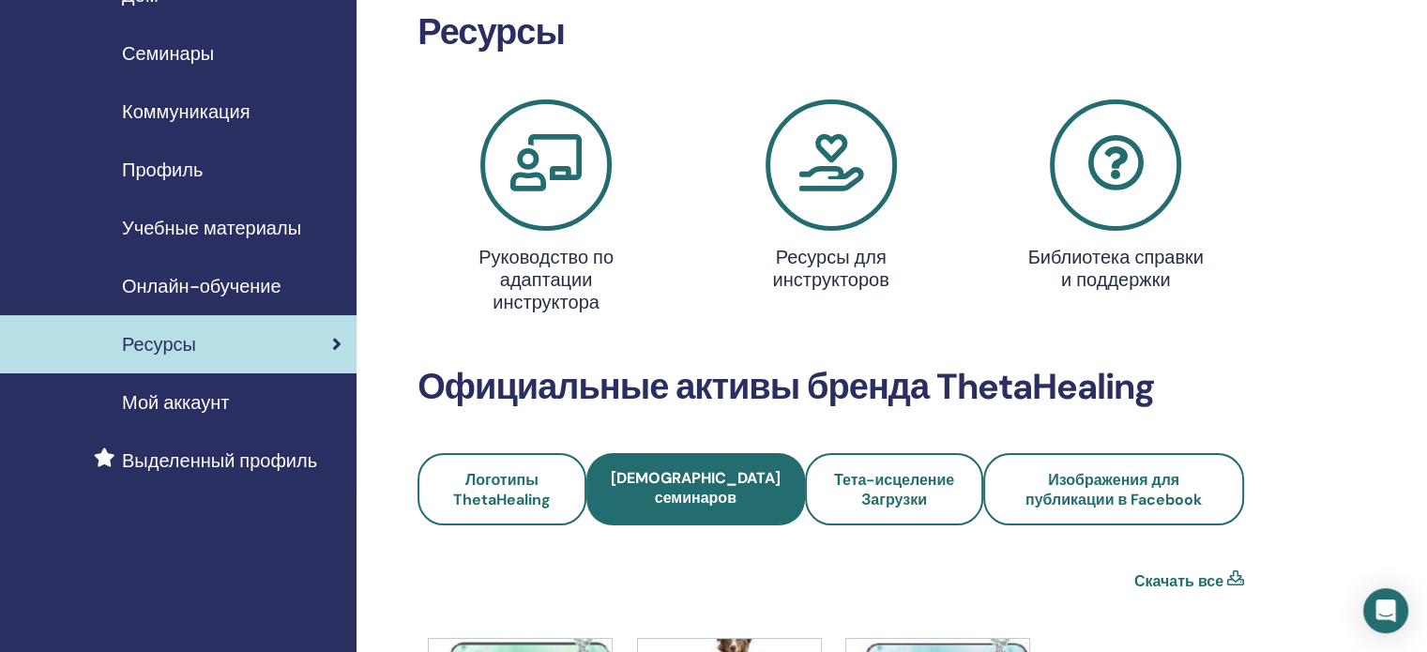
click at [276, 281] on span "Онлайн-обучение" at bounding box center [202, 286] width 160 height 28
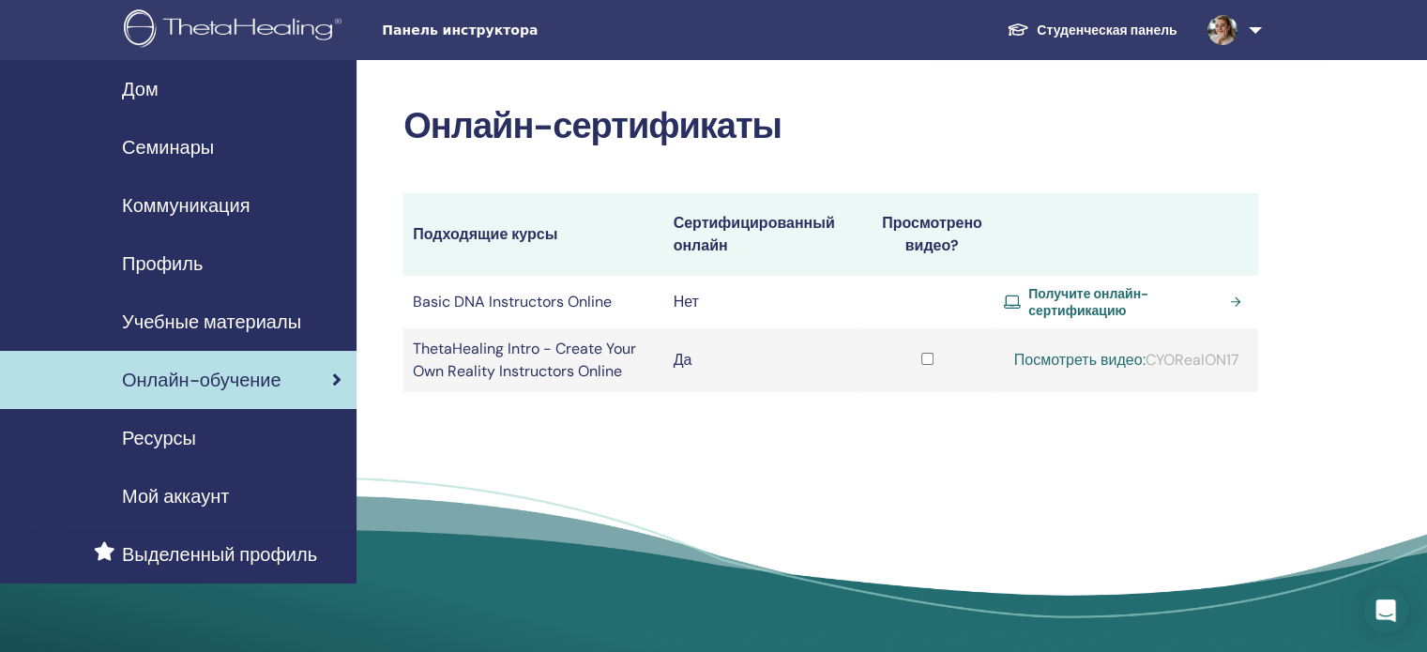
click at [248, 319] on span "Учебные материалы" at bounding box center [211, 322] width 179 height 28
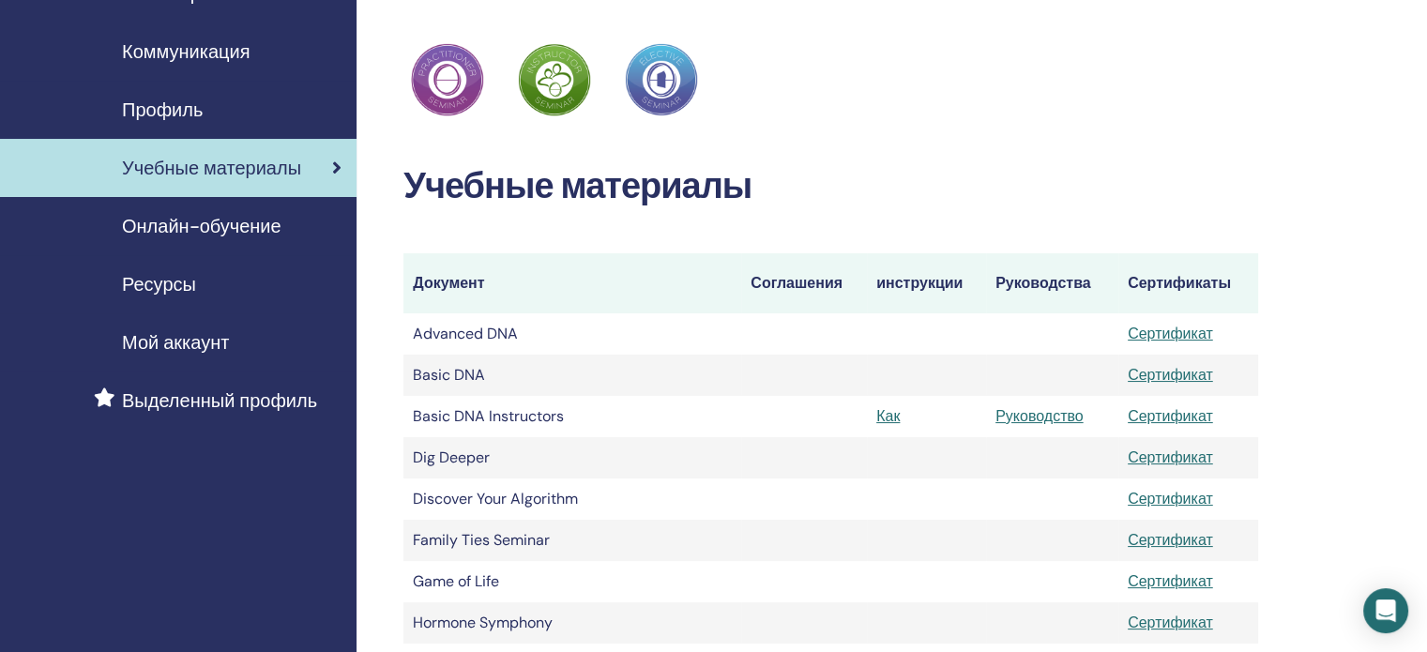
scroll to position [188, 0]
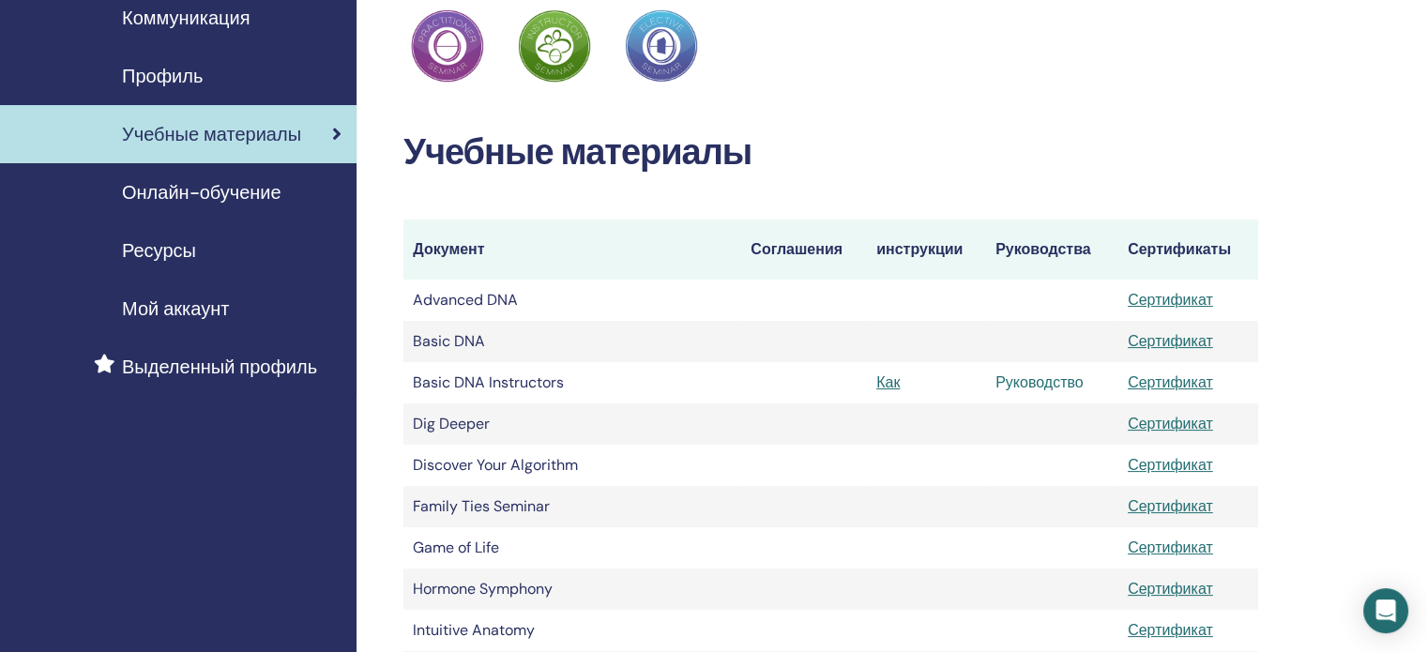
click at [1031, 380] on link "Руководство" at bounding box center [1040, 383] width 88 height 20
